Goal: Use online tool/utility: Use online tool/utility

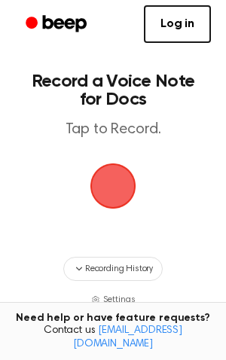
click at [117, 187] on span "button" at bounding box center [113, 186] width 42 height 42
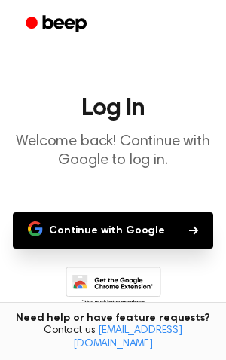
click at [159, 235] on button "Continue with Google" at bounding box center [113, 230] width 200 height 36
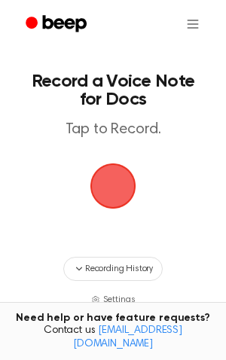
click at [123, 173] on span "button" at bounding box center [113, 186] width 42 height 42
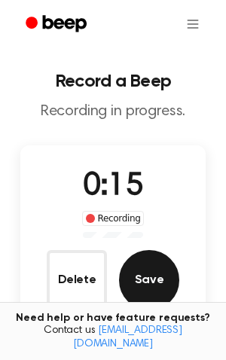
click at [163, 279] on button "Save" at bounding box center [149, 280] width 60 height 60
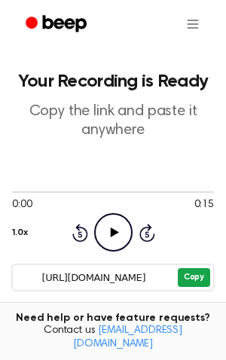
click at [196, 273] on button "Copy" at bounding box center [194, 277] width 32 height 19
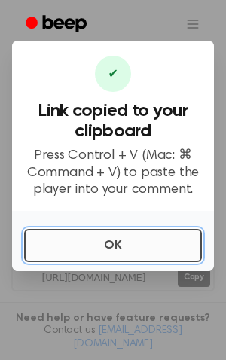
click at [100, 250] on button "OK" at bounding box center [113, 245] width 178 height 33
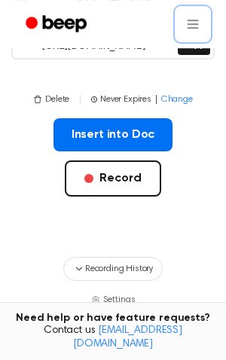
scroll to position [236, 0]
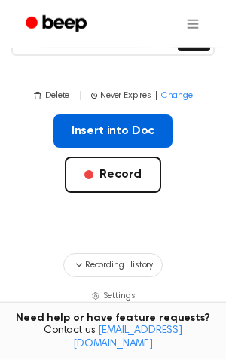
click at [142, 134] on button "Insert into Doc" at bounding box center [113, 130] width 120 height 33
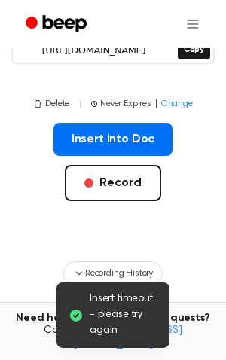
scroll to position [231, 0]
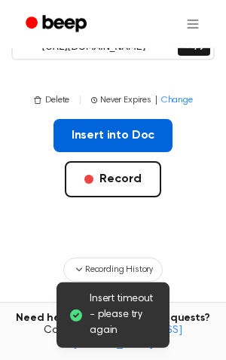
click at [118, 148] on button "Insert into Doc" at bounding box center [113, 135] width 120 height 33
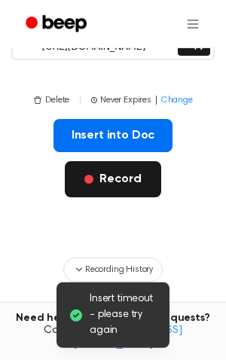
click at [92, 184] on button "Record" at bounding box center [113, 179] width 96 height 36
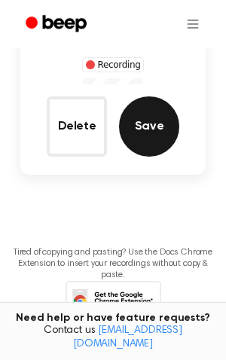
scroll to position [0, 0]
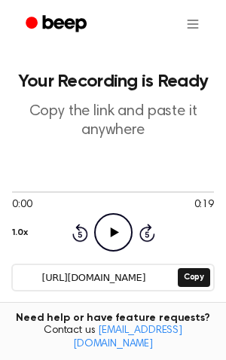
click at [120, 223] on icon "Play Audio" at bounding box center [113, 232] width 38 height 38
